Goal: Task Accomplishment & Management: Complete application form

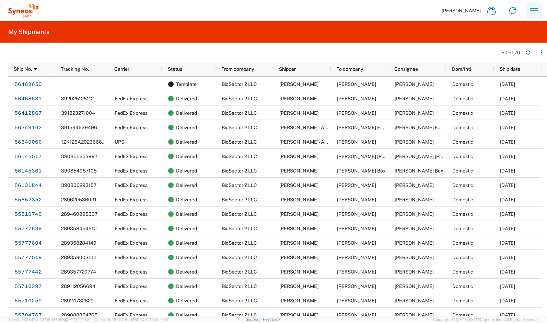
click at [532, 13] on icon "button" at bounding box center [534, 10] width 8 height 5
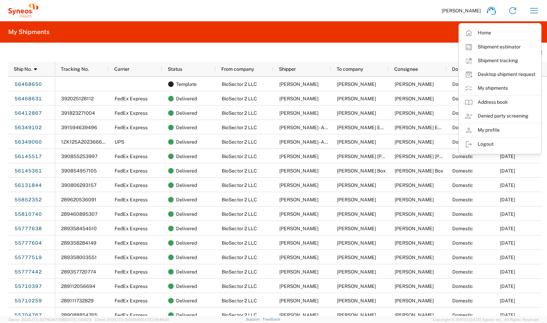
click at [424, 43] on header "50 of 70" at bounding box center [277, 52] width 539 height 19
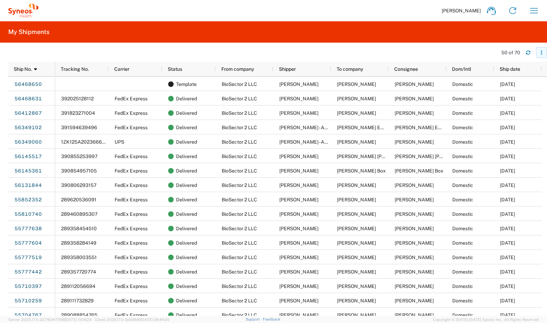
click at [541, 53] on icon "button" at bounding box center [541, 52] width 1 height 1
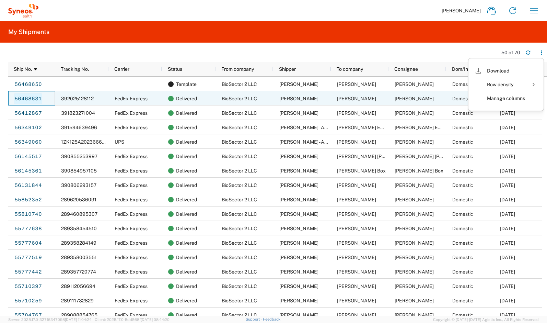
click at [24, 103] on link "56468631" at bounding box center [28, 98] width 28 height 11
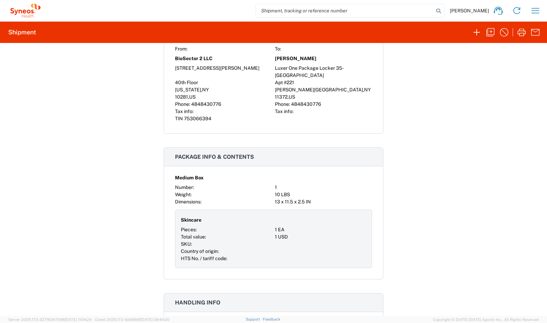
scroll to position [423, 0]
click at [486, 35] on icon "button" at bounding box center [490, 32] width 11 height 11
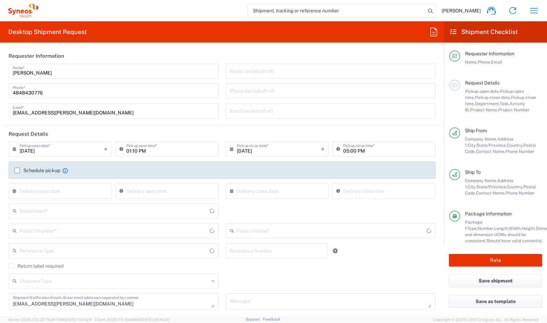
type input "[PERSON_NAME].B2NY.CL.7070486"
type input "[US_STATE]"
type input "[GEOGRAPHIC_DATA]"
type input "Galderma.GALALA.25.7070486"
click at [67, 148] on input "text" at bounding box center [62, 148] width 84 height 12
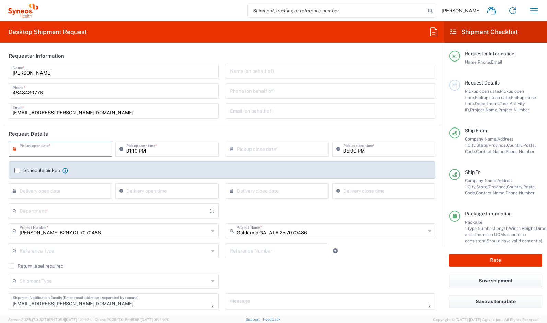
type input "BioSector 2 LLC- [US_STATE] [GEOGRAPHIC_DATA]"
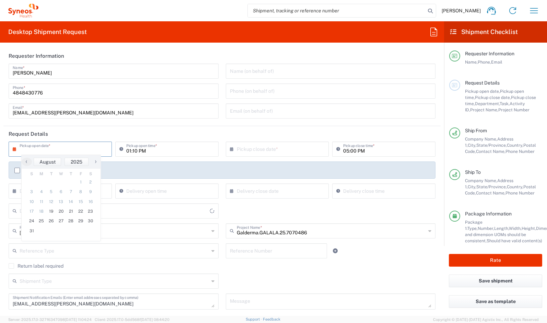
type input "6150"
click at [436, 31] on icon at bounding box center [433, 31] width 11 height 11
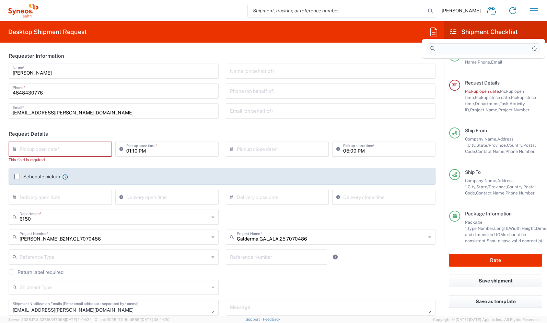
click at [453, 48] on input at bounding box center [484, 48] width 112 height 11
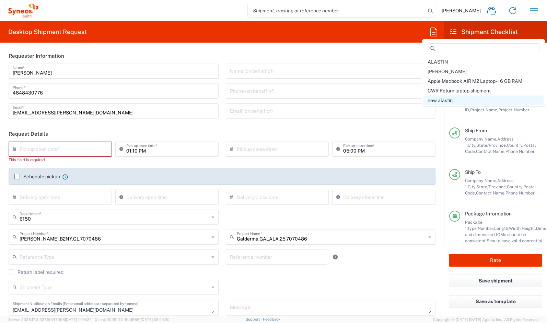
click at [441, 101] on span "new alastin" at bounding box center [440, 99] width 25 height 5
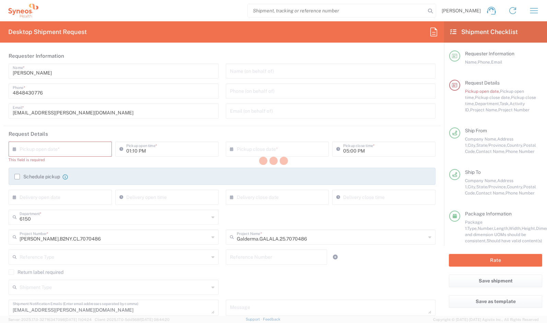
type input "[DATE]"
type input "Project"
type input "[PERSON_NAME].B2NY.CL.7070486"
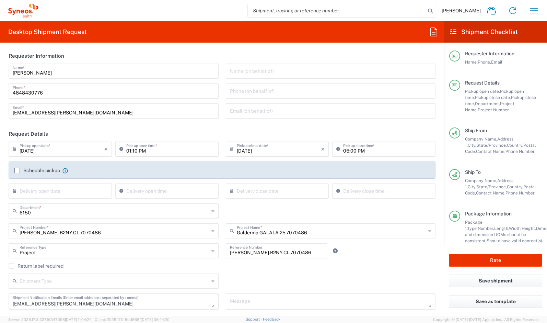
type input "Medium Box"
click at [163, 154] on input "01:10 PM" at bounding box center [170, 148] width 88 height 12
type input "02:10 PM"
click at [72, 188] on input "text" at bounding box center [62, 190] width 84 height 12
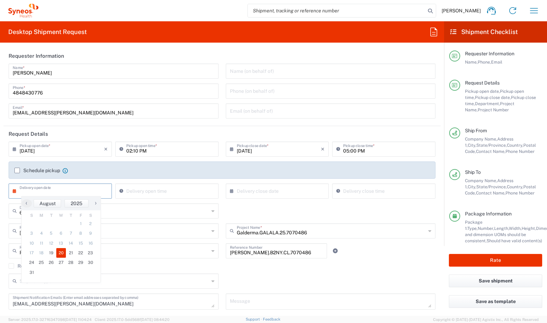
click at [61, 251] on span "20" at bounding box center [61, 253] width 10 height 10
type input "[DATE]"
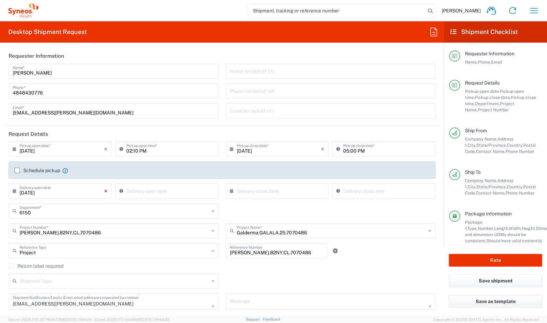
click at [106, 192] on icon "×" at bounding box center [106, 190] width 4 height 11
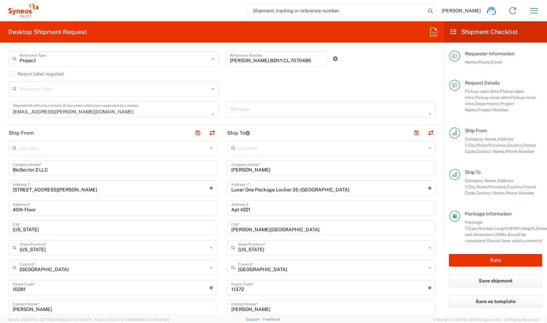
scroll to position [192, 0]
click at [485, 164] on div "Ship From Company Name, Address 1, City, State/Province, Country, Postal Code, …" at bounding box center [495, 148] width 93 height 42
click at [283, 152] on input "text" at bounding box center [332, 147] width 188 height 12
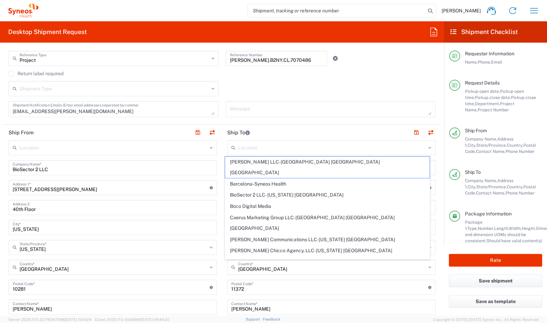
click at [269, 132] on header "Ship To" at bounding box center [331, 132] width 219 height 15
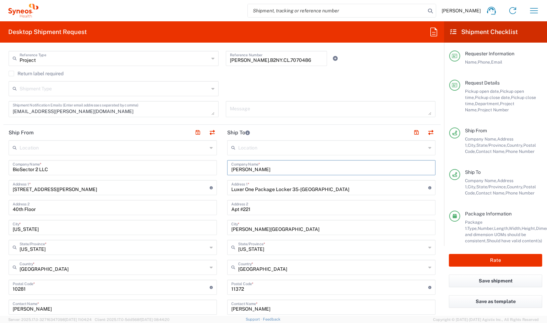
click at [267, 167] on input "[PERSON_NAME]" at bounding box center [331, 167] width 200 height 12
paste input "[PERSON_NAME]"
type input "[PERSON_NAME]"
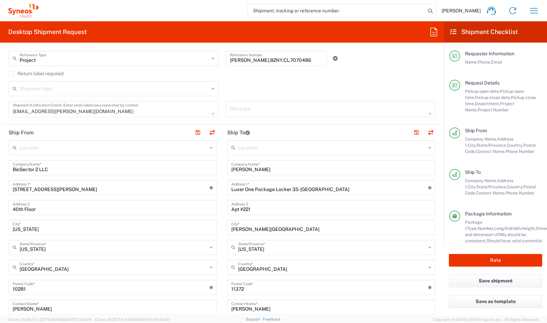
click at [459, 161] on div "Ship From Company Name, Address 1, City, State/Province, Country, Postal Code, …" at bounding box center [495, 148] width 93 height 42
click at [292, 188] on input "Luxer One Package Locker 35-[GEOGRAPHIC_DATA]" at bounding box center [329, 187] width 197 height 12
paste input "[STREET_ADDRESS][PERSON_NAME]"
click at [292, 188] on input "Luxer One Package Locker 35-[GEOGRAPHIC_DATA]" at bounding box center [329, 187] width 197 height 12
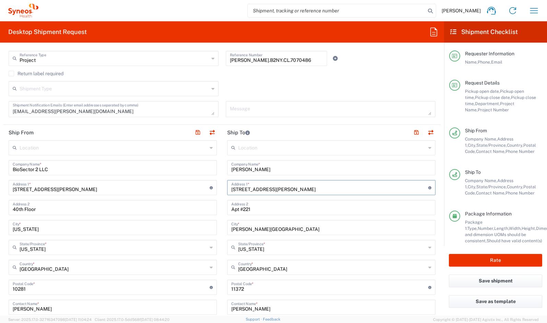
type input "[STREET_ADDRESS][PERSON_NAME]"
click at [461, 191] on div "Ship To Company Name, Address 1, City, State/Province, Country, Postal Code, Co…" at bounding box center [501, 182] width 82 height 27
click at [264, 226] on input "[PERSON_NAME][GEOGRAPHIC_DATA]" at bounding box center [331, 227] width 200 height 12
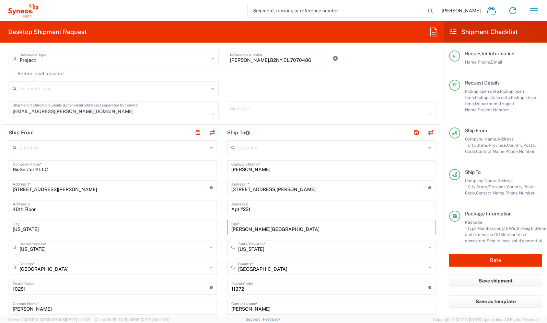
paste input "[PERSON_NAME][GEOGRAPHIC_DATA]"
type input "[PERSON_NAME][GEOGRAPHIC_DATA]"
click at [243, 208] on input "Apt #221" at bounding box center [331, 207] width 200 height 12
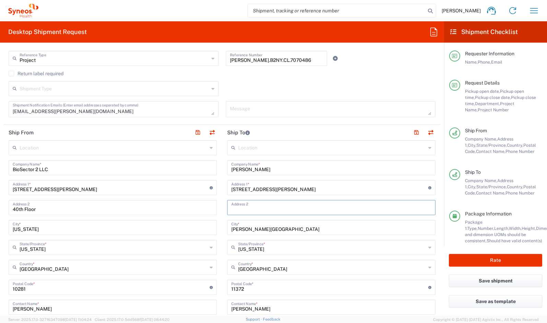
click at [279, 230] on input "[PERSON_NAME][GEOGRAPHIC_DATA]" at bounding box center [331, 227] width 200 height 12
type input "[PERSON_NAME][GEOGRAPHIC_DATA]"
click at [251, 289] on input "undefined" at bounding box center [329, 286] width 197 height 12
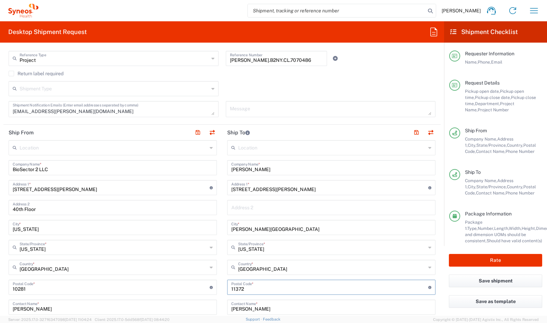
paste input "07950"
type input "07950"
click at [245, 248] on input "text" at bounding box center [332, 247] width 188 height 12
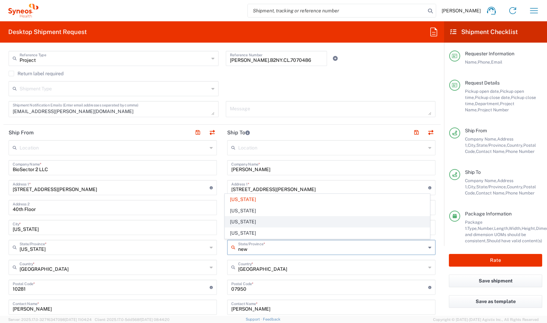
click at [241, 226] on span "[US_STATE]" at bounding box center [327, 221] width 204 height 11
type input "[US_STATE]"
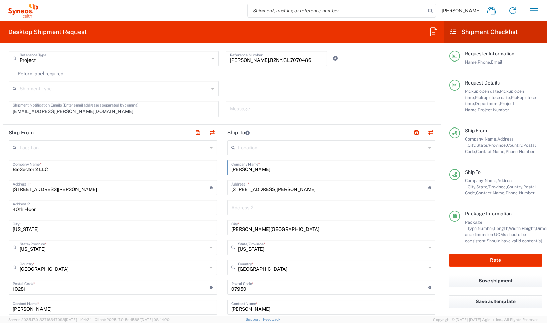
click at [249, 166] on input "[PERSON_NAME]" at bounding box center [331, 167] width 200 height 12
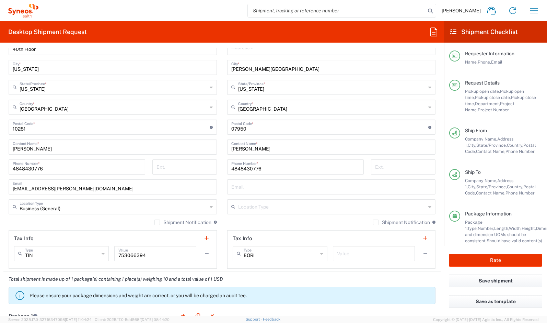
scroll to position [361, 0]
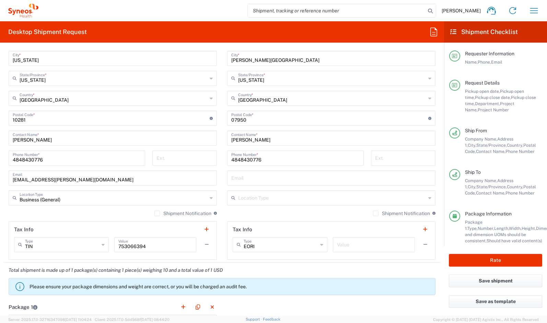
click at [249, 139] on input "[PERSON_NAME]" at bounding box center [331, 137] width 200 height 12
paste input "[PERSON_NAME]"
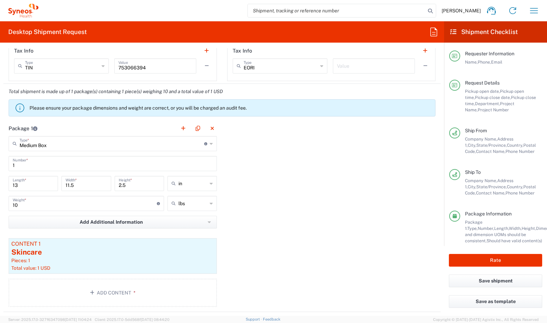
scroll to position [590, 0]
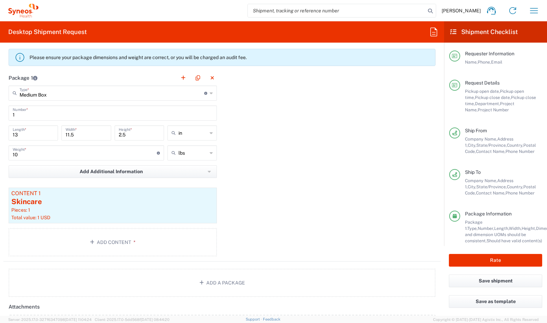
type input "[PERSON_NAME]"
click at [45, 95] on input "Medium Box" at bounding box center [112, 92] width 185 height 12
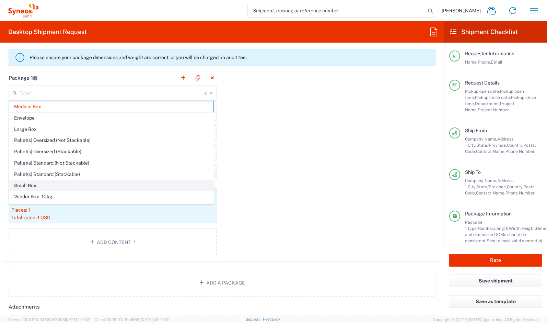
click at [41, 187] on span "Small Box" at bounding box center [111, 185] width 204 height 11
type input "Small Box"
type input "12.25"
type input "11"
type input "1.5"
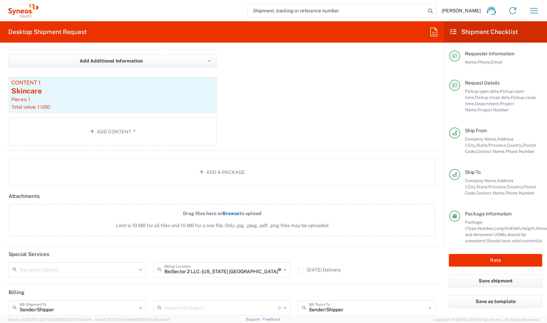
scroll to position [770, 0]
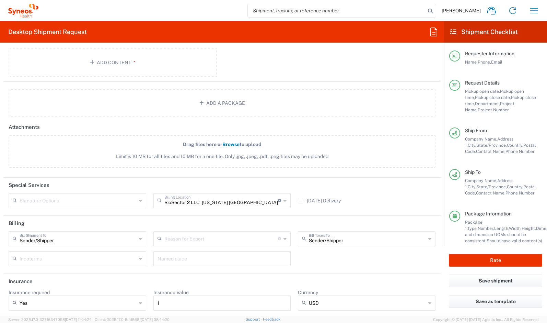
click at [136, 203] on div "Signature Options" at bounding box center [78, 200] width 138 height 15
click at [138, 177] on header "Special Services" at bounding box center [221, 184] width 437 height 15
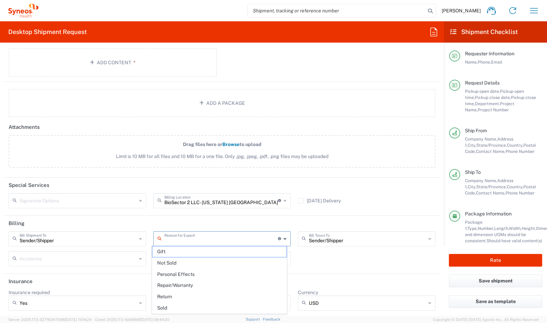
click at [170, 238] on input "text" at bounding box center [221, 238] width 114 height 12
click at [137, 217] on header "Billing" at bounding box center [221, 223] width 437 height 15
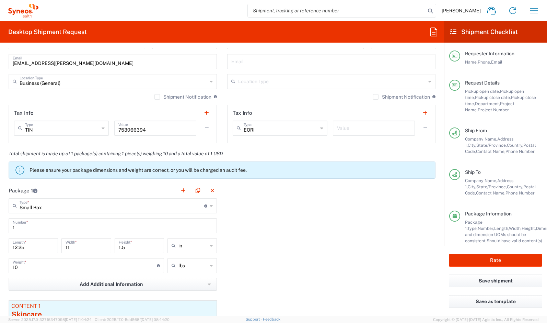
scroll to position [470, 0]
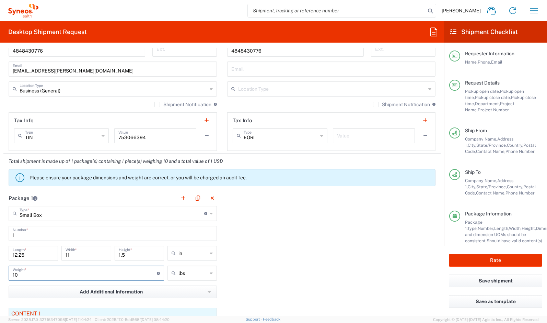
click at [35, 277] on input "10" at bounding box center [85, 272] width 144 height 12
type input "1"
type input "5"
click at [331, 221] on div "Package 1 Small Box Type * Material used to package goods Medium Box Envelope L…" at bounding box center [221, 285] width 437 height 191
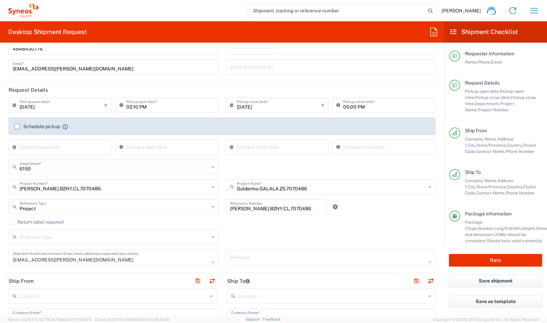
scroll to position [0, 0]
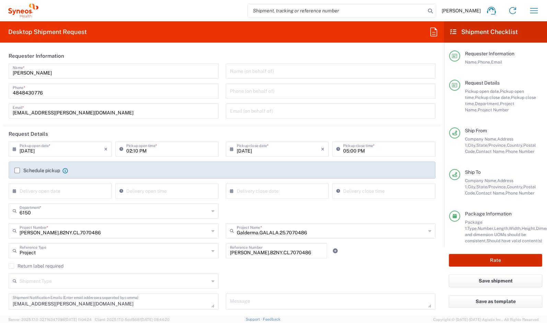
click at [463, 259] on button "Rate" at bounding box center [495, 260] width 93 height 13
click at [480, 254] on agx-block-ui "[PERSON_NAME] Home Shipment estimator Shipment tracking Desktop shipment reques…" at bounding box center [273, 161] width 547 height 323
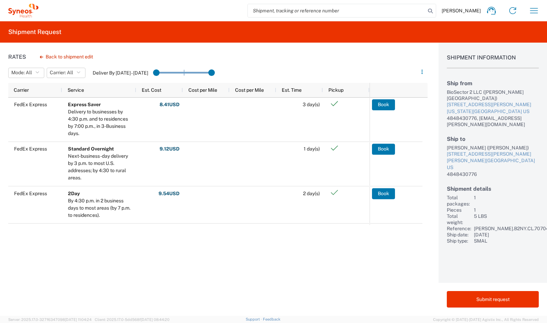
click at [177, 258] on div "Rates Back to shipment edit Mode: All All SMAL Carrier: All All DHL FedEx Expre…" at bounding box center [214, 179] width 428 height 273
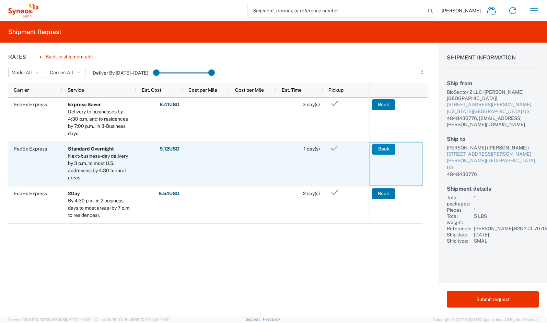
click at [385, 152] on button "Book" at bounding box center [383, 148] width 23 height 11
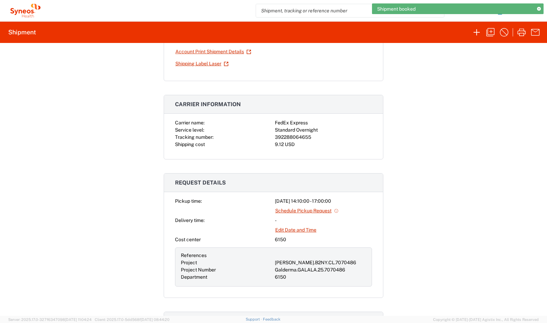
scroll to position [80, 0]
click at [276, 134] on div "392288064655" at bounding box center [323, 136] width 97 height 7
copy div "392288064655"
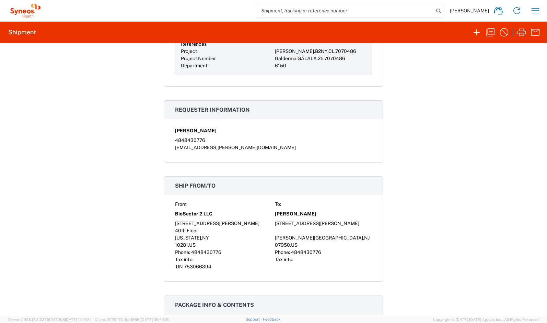
scroll to position [297, 0]
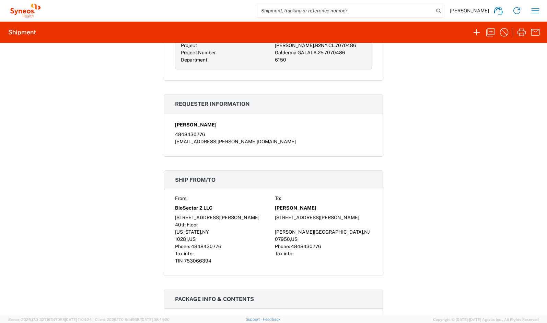
click at [148, 233] on div "Shipment 56539799 Google Maps Documents Packing List Account Print Shipment Det…" at bounding box center [273, 179] width 547 height 273
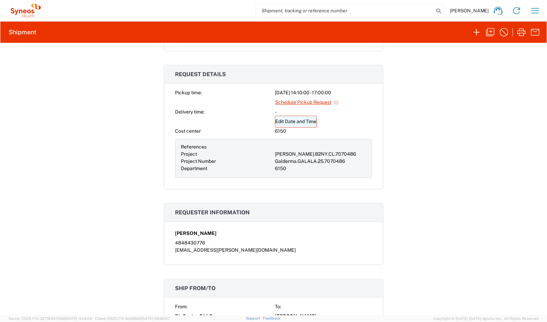
scroll to position [0, 0]
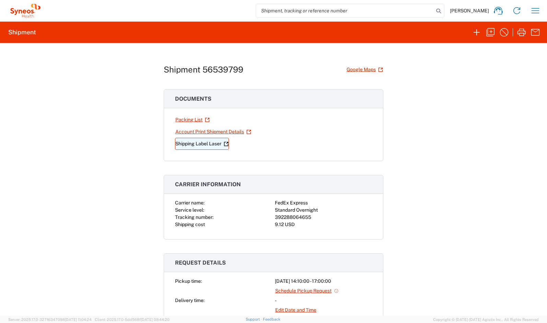
click at [187, 140] on link "Shipping Label Laser" at bounding box center [202, 144] width 54 height 12
